Goal: Task Accomplishment & Management: Use online tool/utility

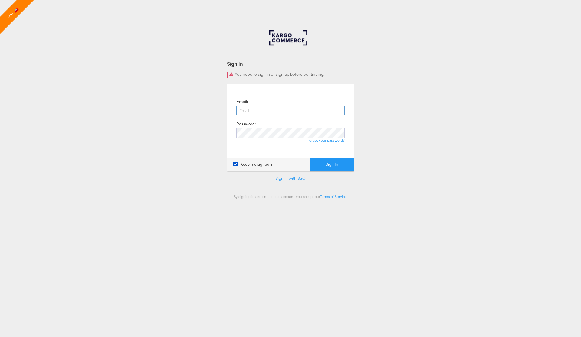
click at [266, 110] on input "email" at bounding box center [290, 111] width 108 height 10
type input "[PERSON_NAME][EMAIL_ADDRESS][PERSON_NAME][DOMAIN_NAME]"
click at [328, 140] on link "Forgot your password?" at bounding box center [325, 140] width 37 height 5
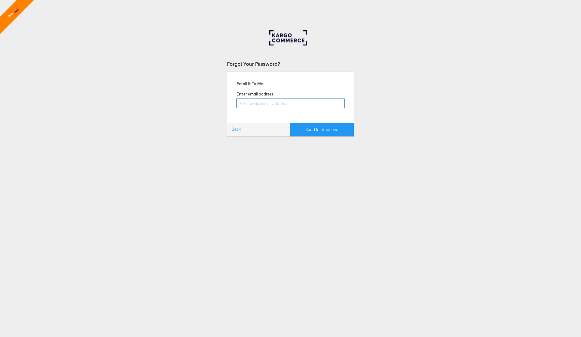
click at [255, 103] on input "email" at bounding box center [290, 103] width 108 height 10
type input "[PERSON_NAME][EMAIL_ADDRESS][PERSON_NAME][DOMAIN_NAME]"
click at [322, 128] on button "Send Instructions" at bounding box center [322, 130] width 64 height 14
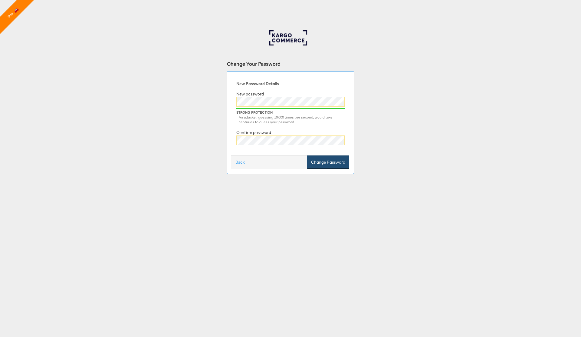
click at [339, 159] on button "Change Password" at bounding box center [328, 162] width 42 height 14
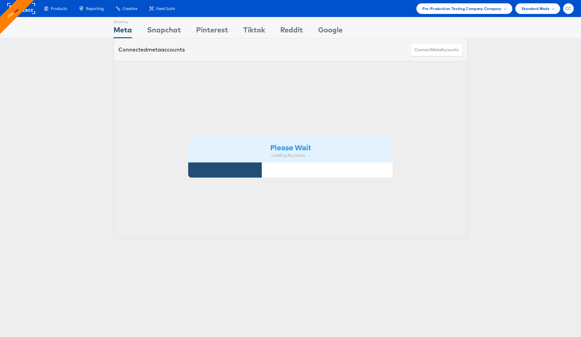
click at [570, 9] on span "CC" at bounding box center [568, 9] width 6 height 4
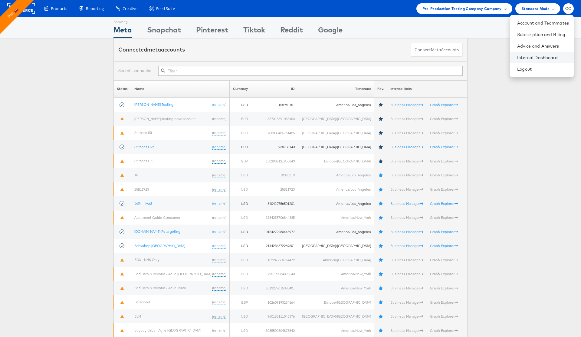
click at [547, 58] on link "Internal Dashboard" at bounding box center [543, 57] width 52 height 6
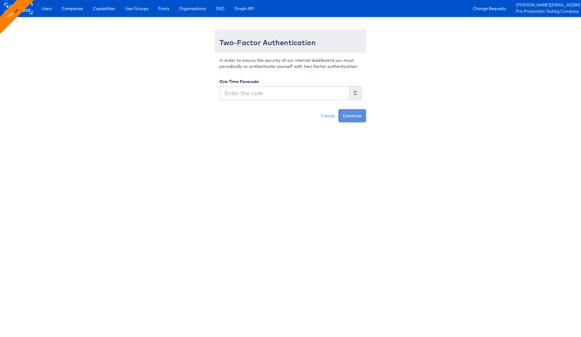
click at [242, 94] on input "text" at bounding box center [284, 93] width 130 height 14
type input "594674"
click at [352, 114] on button "Continue" at bounding box center [352, 115] width 28 height 13
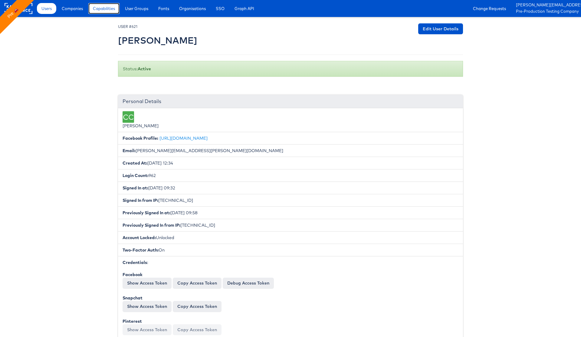
click at [106, 12] on link "Capabilities" at bounding box center [103, 8] width 31 height 11
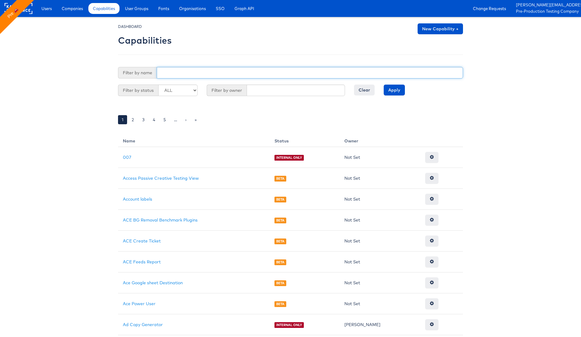
click at [188, 72] on input "text" at bounding box center [310, 73] width 306 height 12
type input "nav"
click at [384, 84] on input "Apply" at bounding box center [394, 89] width 21 height 11
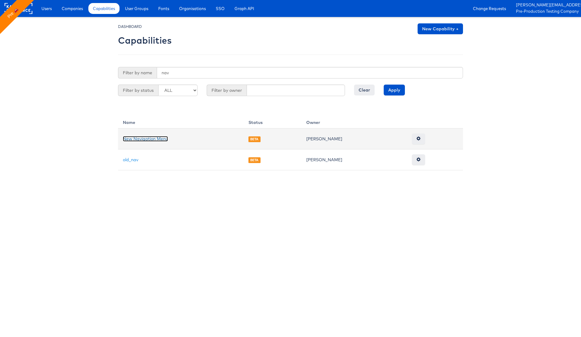
click at [159, 137] on link "New Navigation Menu" at bounding box center [145, 138] width 45 height 5
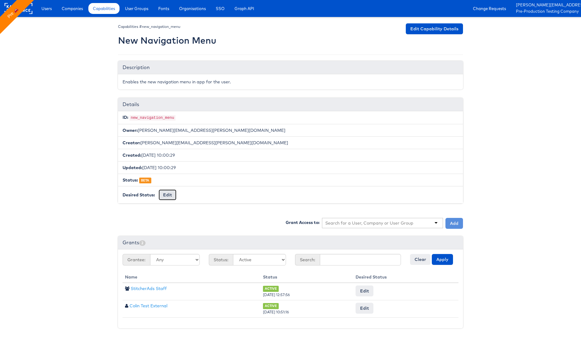
click at [165, 199] on button "Edit" at bounding box center [168, 194] width 18 height 11
click at [187, 195] on select "-- No Change -- GA BETA INTERNAL ONLY ARCHIVED" at bounding box center [184, 195] width 50 height 12
select select "GENERAL_AVAILABILITY"
click at [159, 189] on select "-- No Change -- GA BETA INTERNAL ONLY ARCHIVED" at bounding box center [184, 195] width 50 height 12
click at [227, 192] on input "Request Change" at bounding box center [229, 195] width 35 height 8
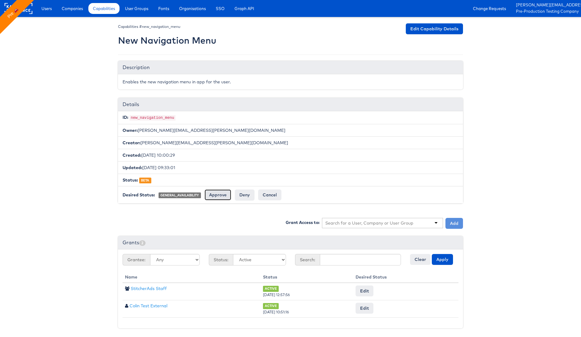
click at [217, 194] on input "Approve" at bounding box center [218, 194] width 27 height 11
click at [63, 166] on body "Users Companies Capabilities User Groups Fonts Organisations SSO Graph API Chan…" at bounding box center [290, 168] width 581 height 336
